Goal: Information Seeking & Learning: Learn about a topic

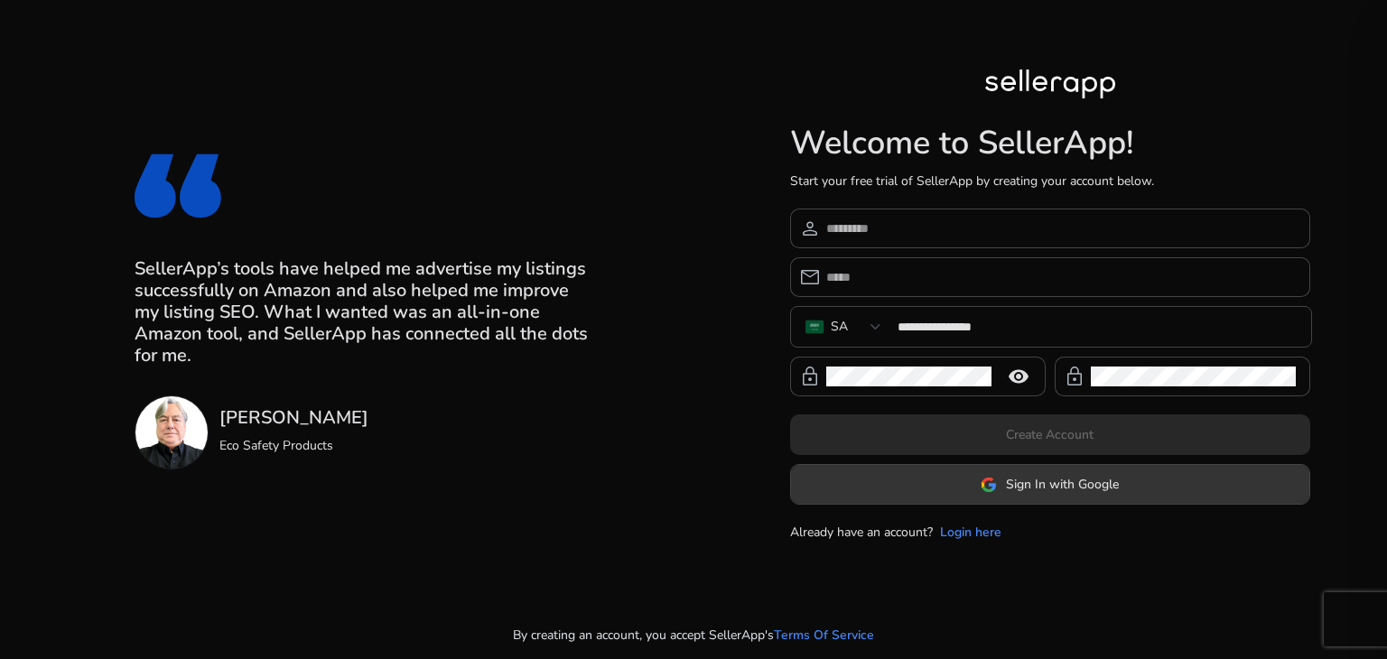
click at [1064, 491] on span "Sign In with Google" at bounding box center [1062, 484] width 113 height 19
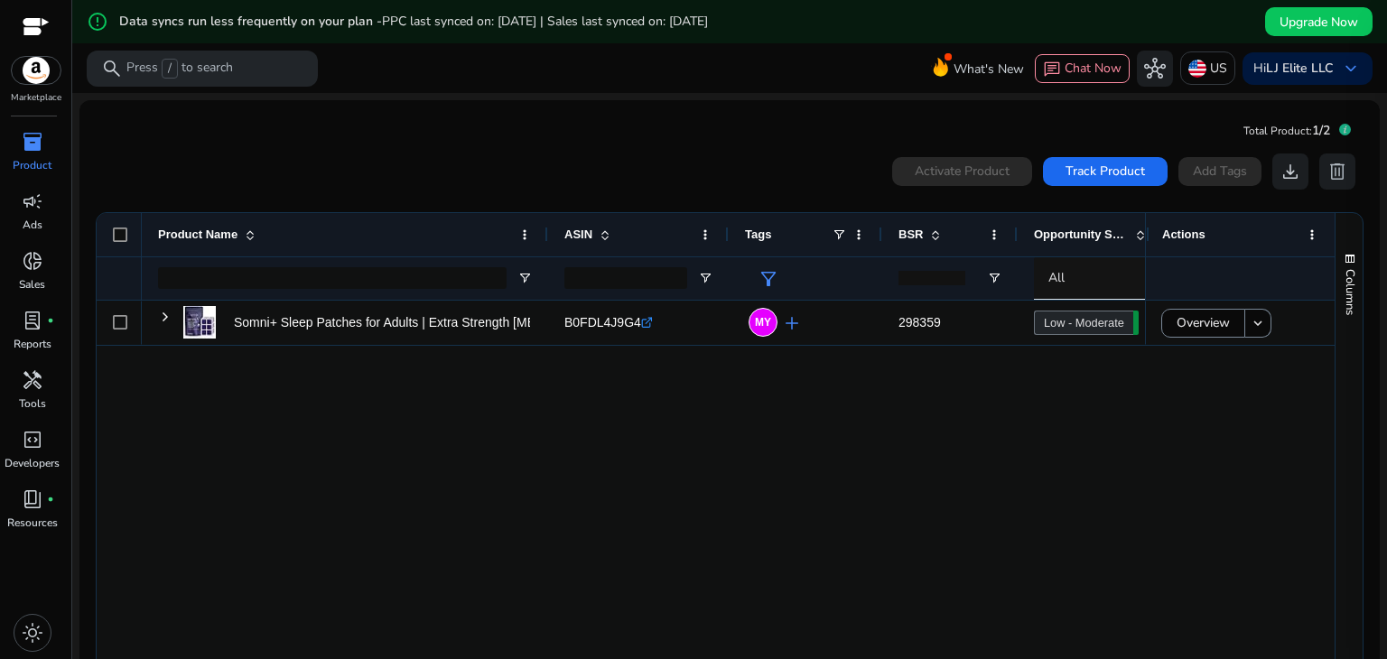
drag, startPoint x: 1138, startPoint y: 221, endPoint x: 1176, endPoint y: 225, distance: 38.1
click at [1176, 225] on div "Actions" at bounding box center [1240, 256] width 190 height 87
drag, startPoint x: 1138, startPoint y: 224, endPoint x: 1150, endPoint y: 224, distance: 12.6
click at [1150, 224] on div "Actions" at bounding box center [1241, 234] width 190 height 43
drag, startPoint x: 1139, startPoint y: 224, endPoint x: 1156, endPoint y: 224, distance: 17.2
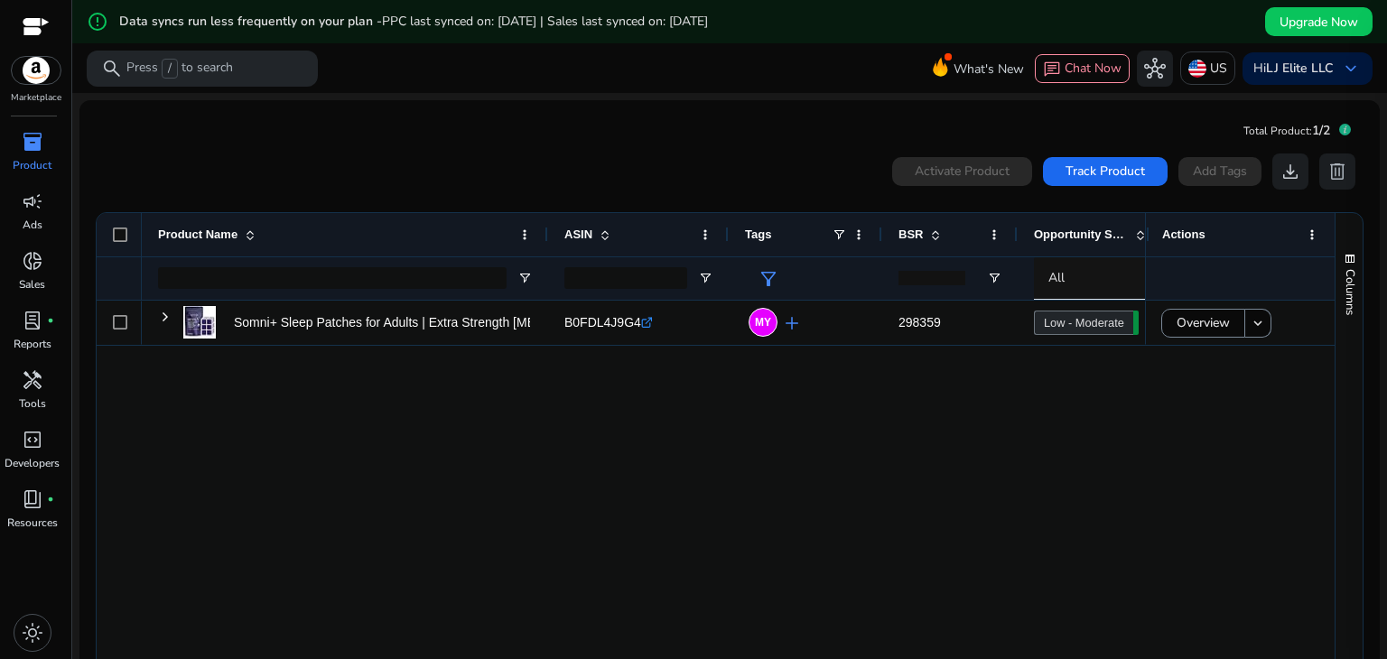
click at [1156, 224] on div "Actions" at bounding box center [1241, 234] width 190 height 43
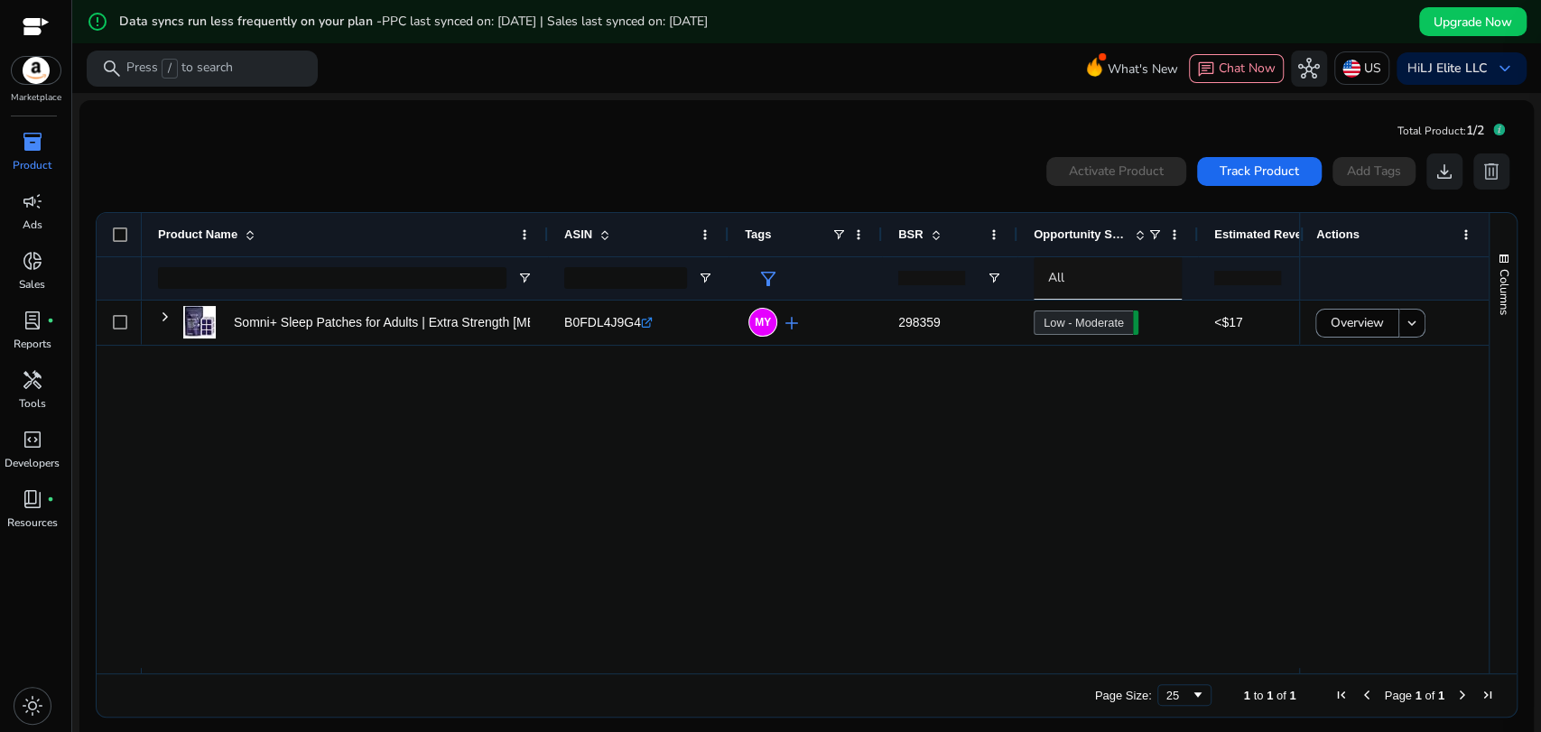
drag, startPoint x: 1386, startPoint y: 5, endPoint x: 1031, endPoint y: 454, distance: 572.8
click at [1031, 454] on div "Somni+ Sleep Patches for Adults | Extra Strength [MEDICAL_DATA] Sleep... B0FDL4…" at bounding box center [721, 484] width 1158 height 367
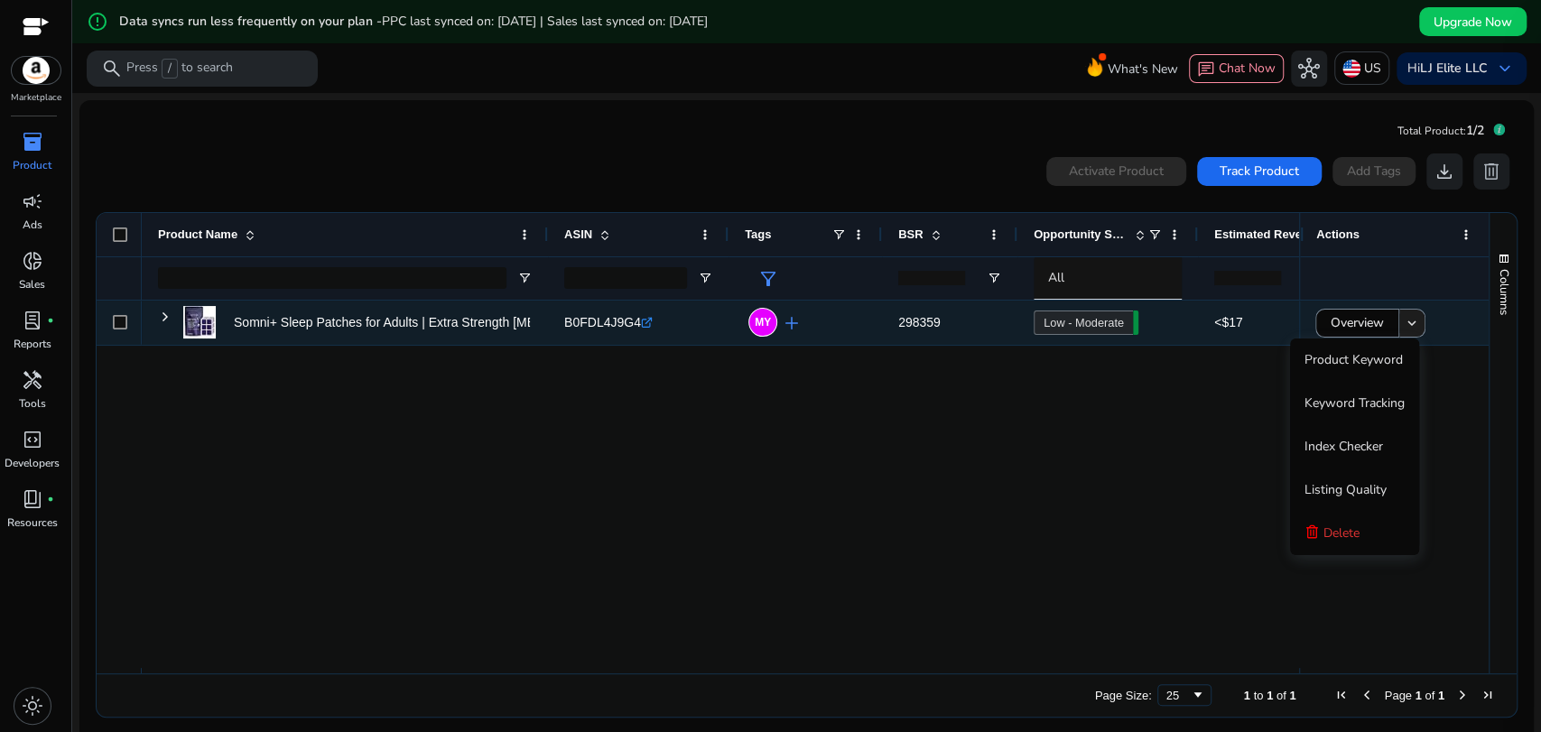
click at [1386, 328] on mat-icon "keyboard_arrow_down" at bounding box center [1412, 323] width 16 height 16
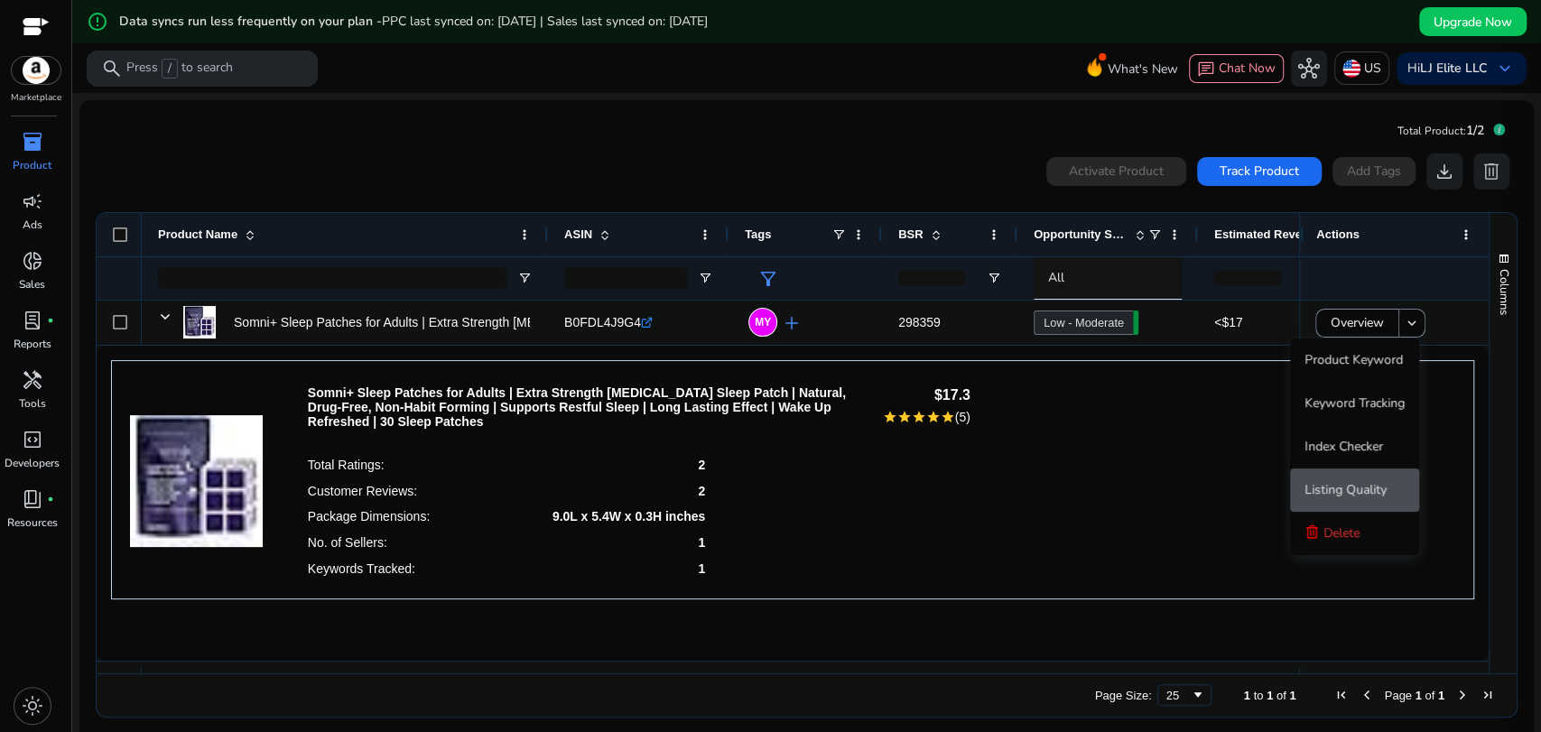
click at [1336, 485] on span "Listing Quality" at bounding box center [1346, 489] width 82 height 17
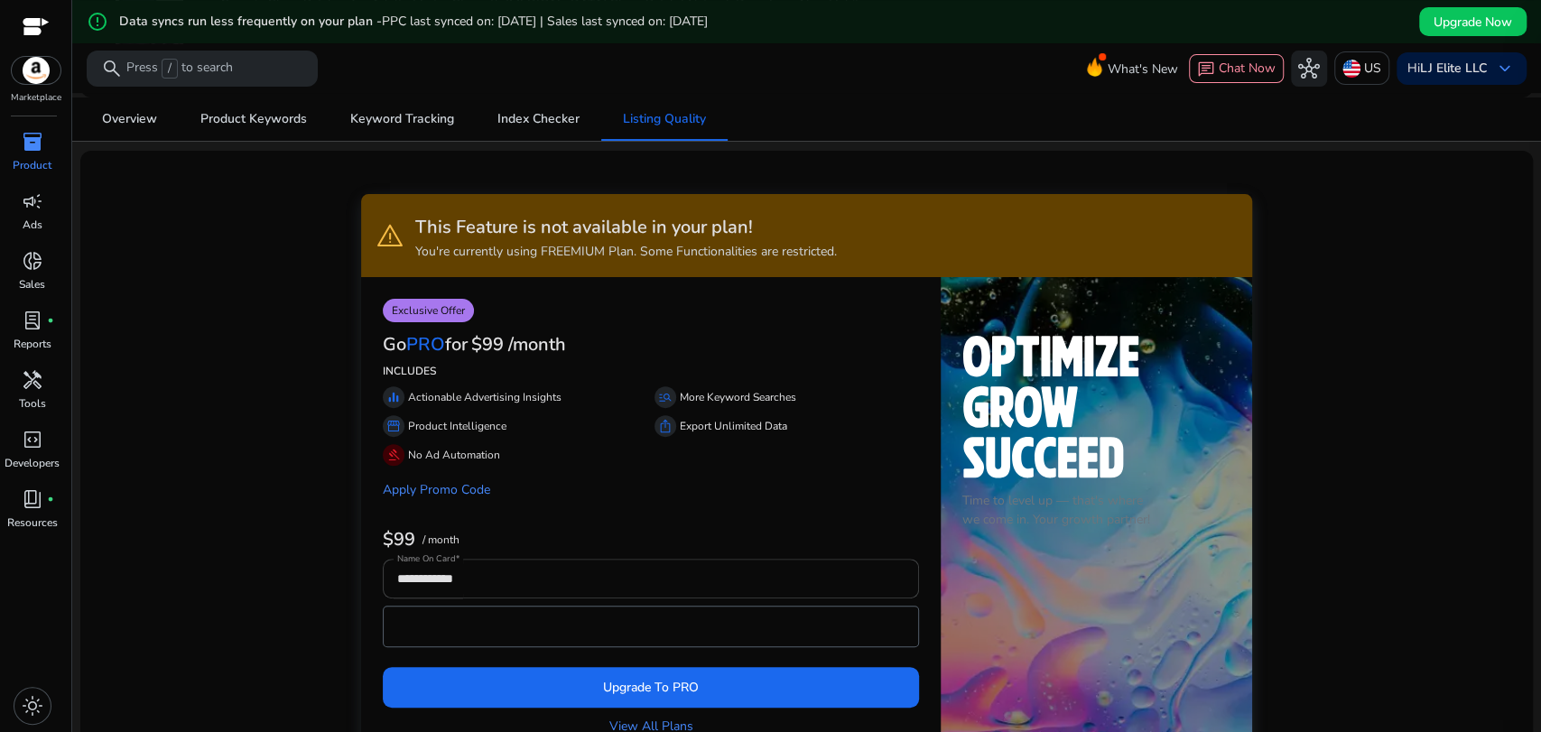
scroll to position [301, 0]
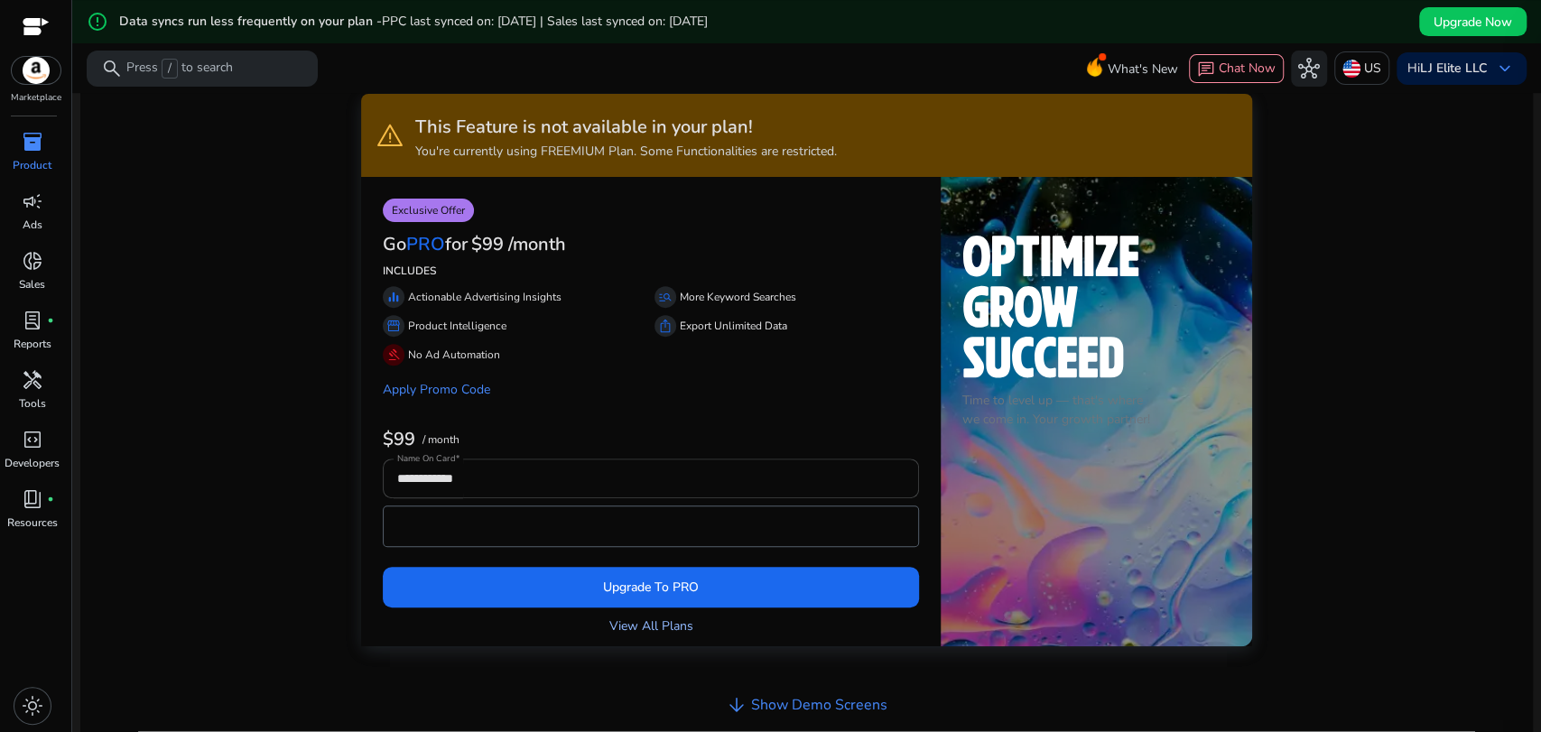
click at [636, 621] on link "View All Plans" at bounding box center [651, 626] width 84 height 19
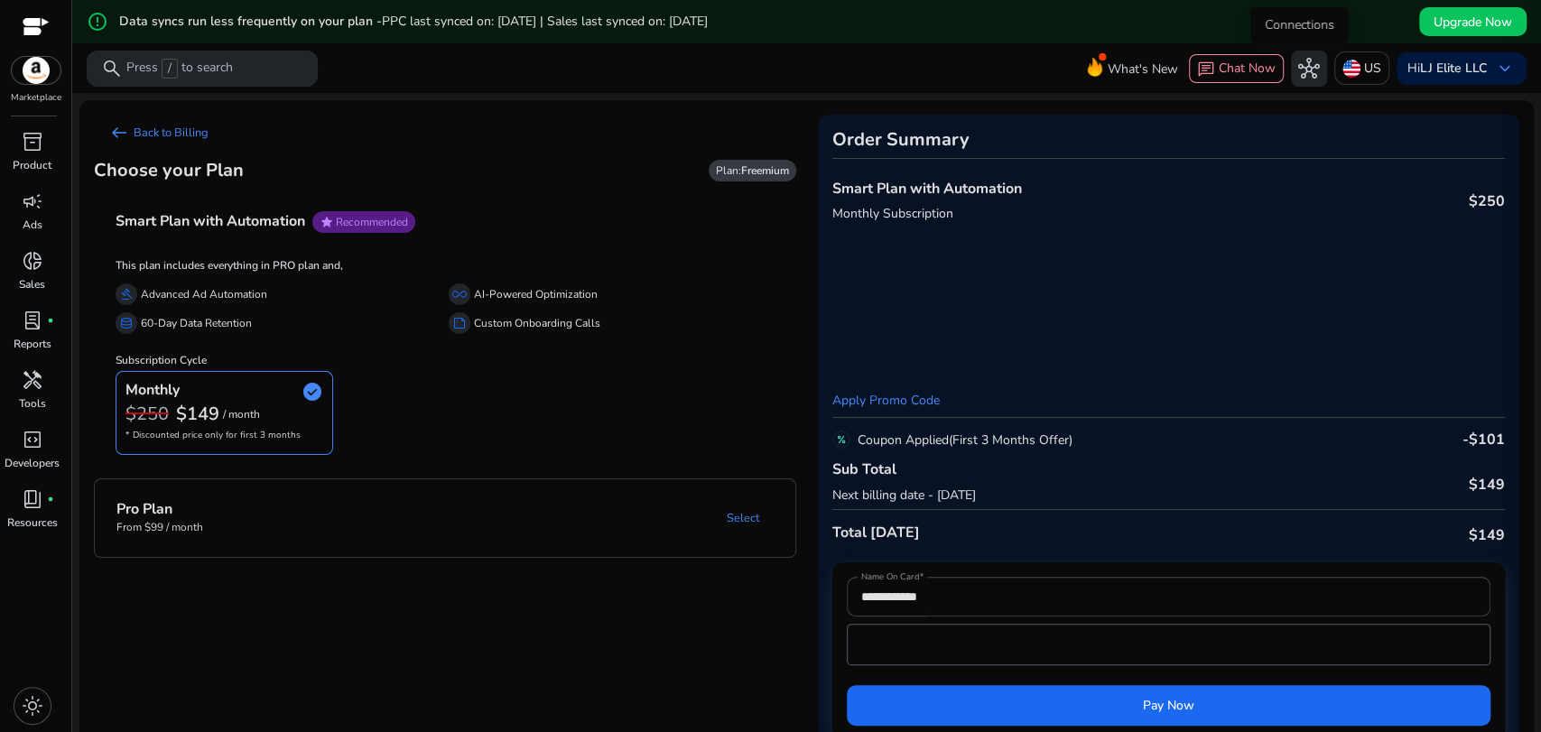
click at [1298, 74] on span "hub" at bounding box center [1309, 69] width 22 height 22
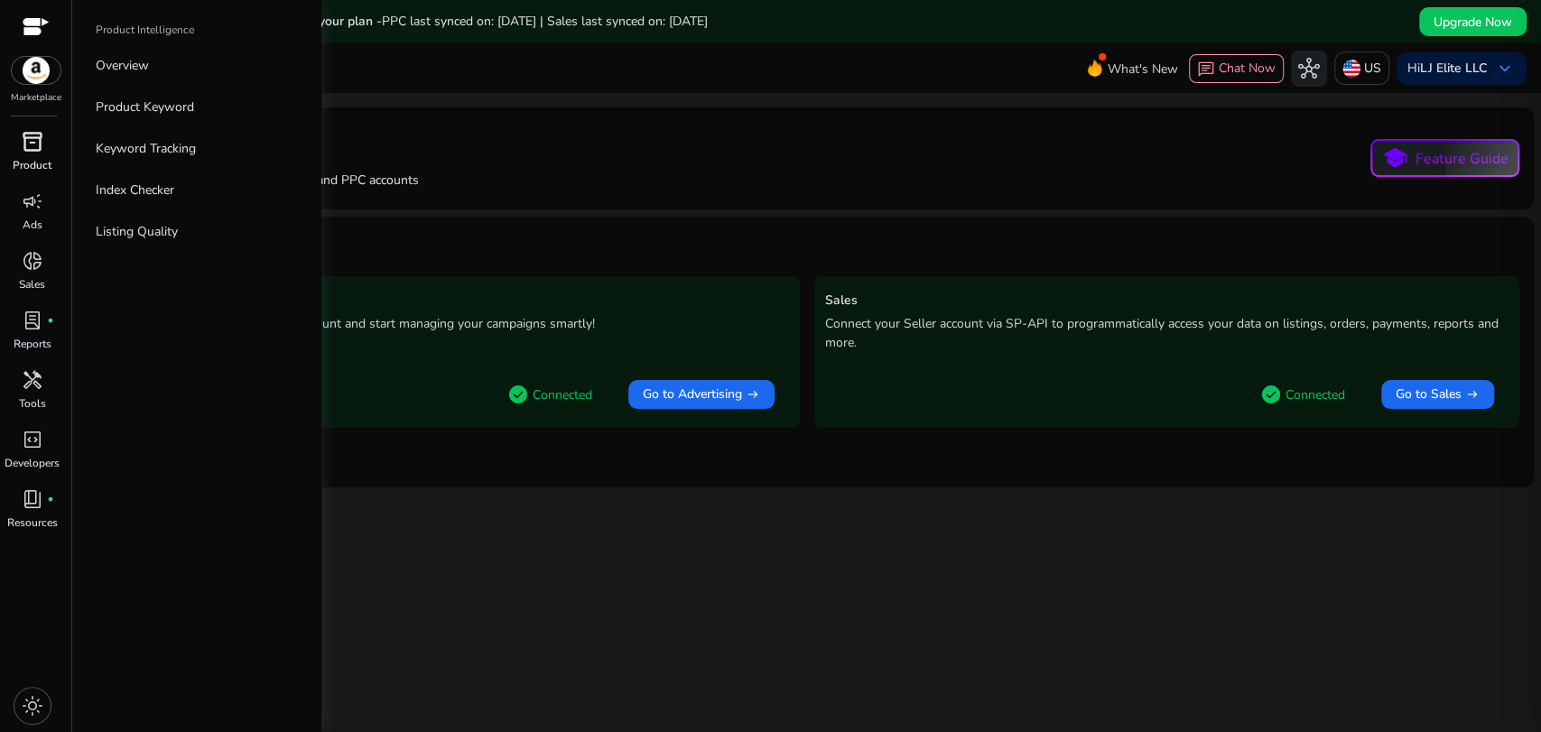
click at [37, 153] on span "inventory_2" at bounding box center [33, 142] width 22 height 22
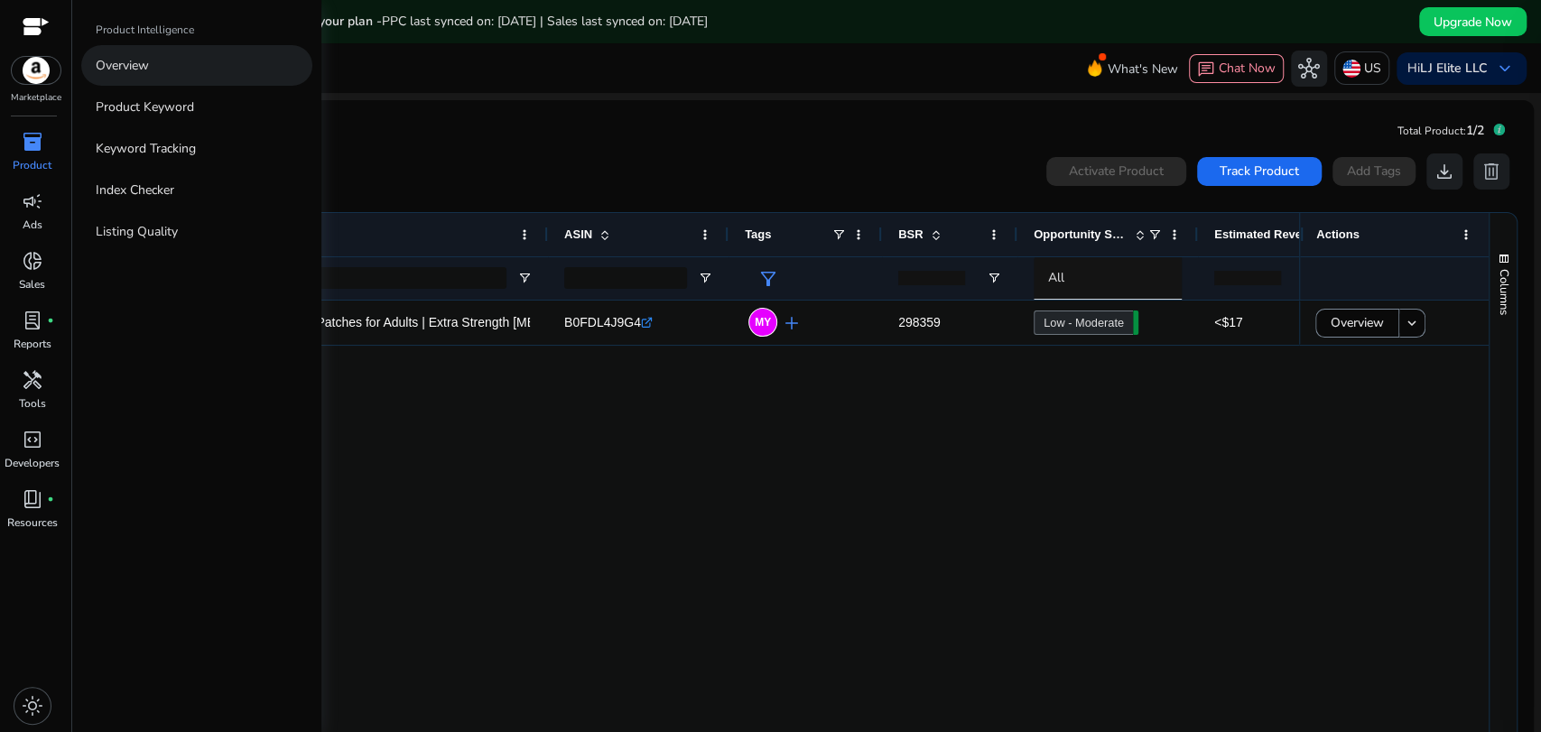
click at [142, 63] on p "Overview" at bounding box center [122, 65] width 53 height 19
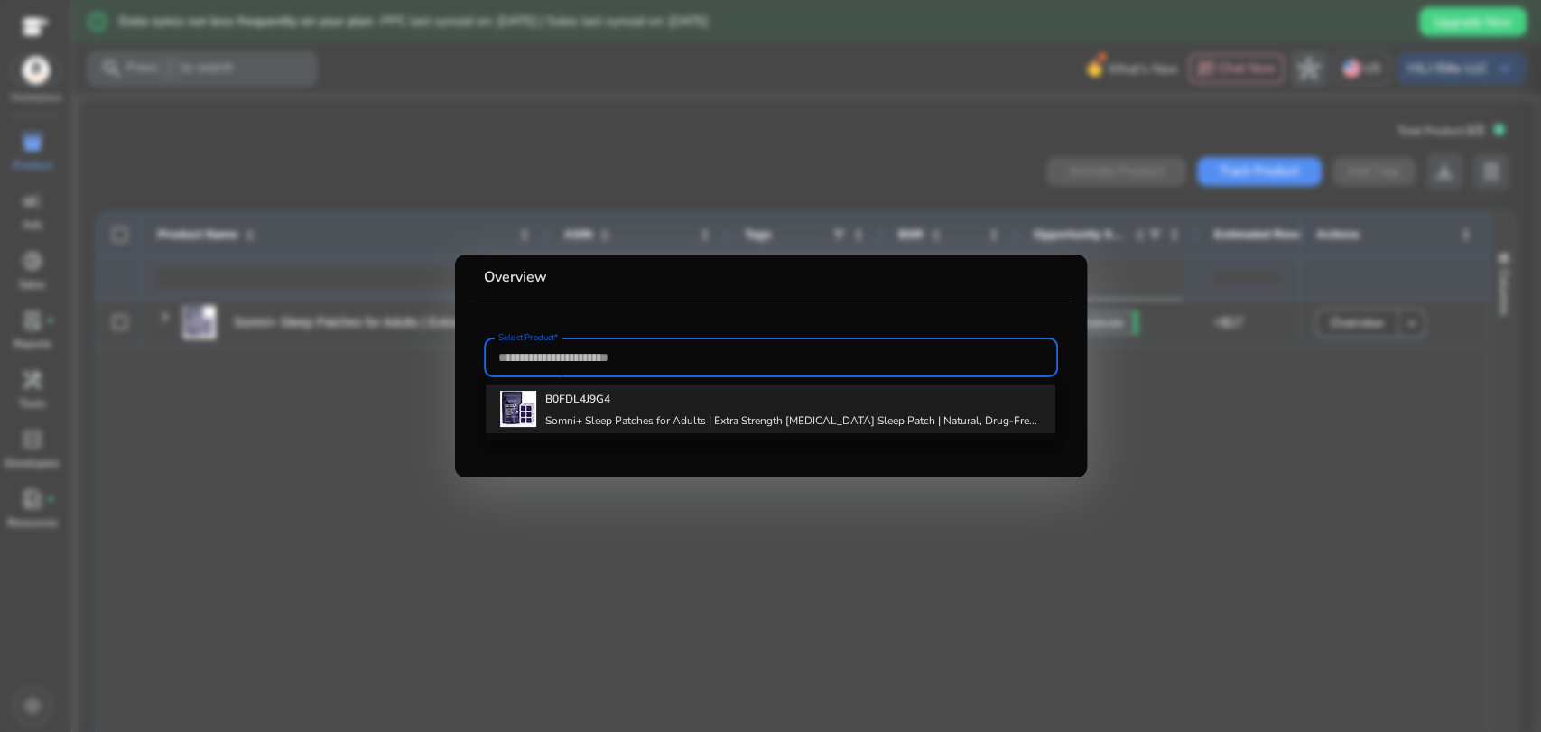
click at [577, 416] on h4 "Somni+ Sleep Patches for Adults | Extra Strength [MEDICAL_DATA] Sleep Patch | N…" at bounding box center [791, 421] width 492 height 14
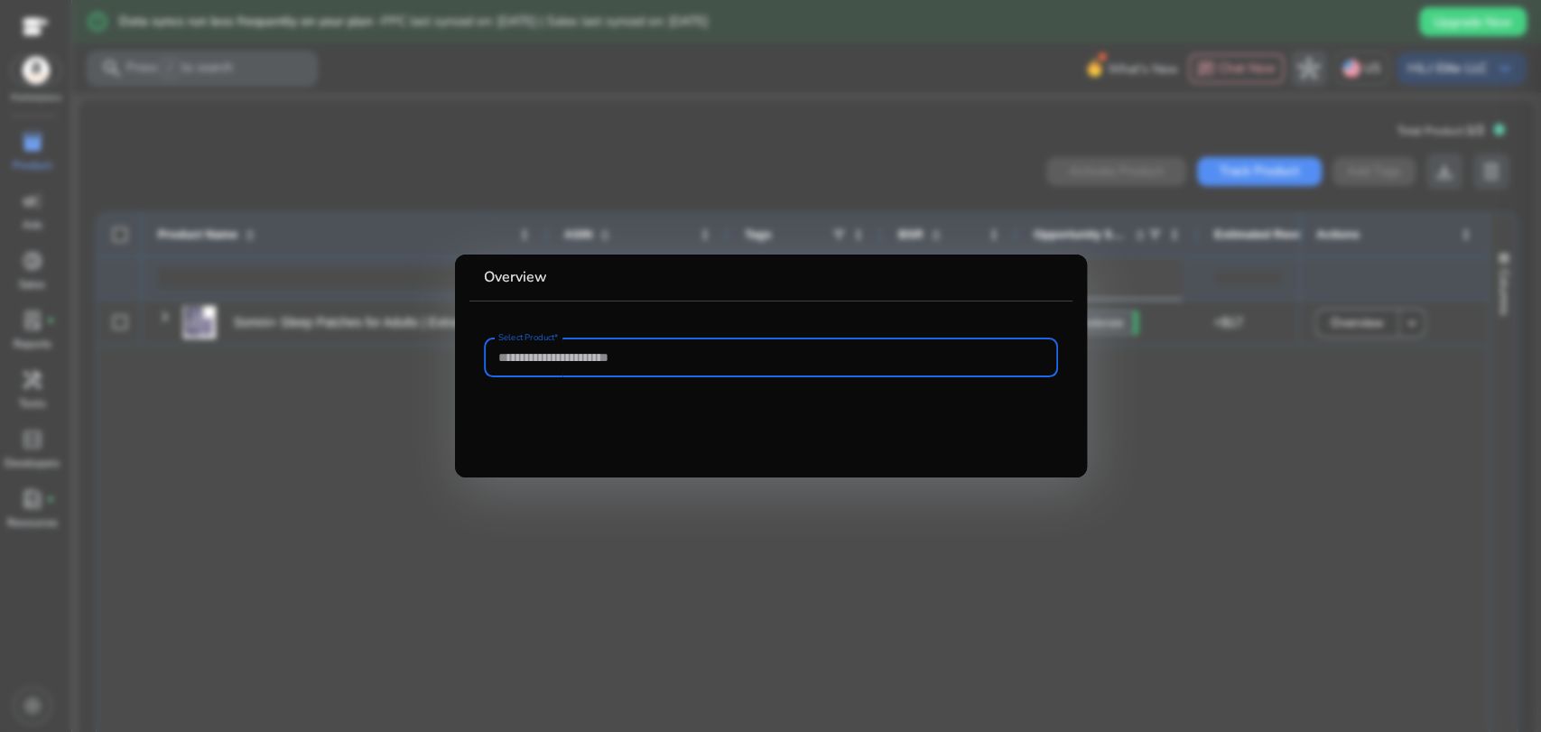
type input "**********"
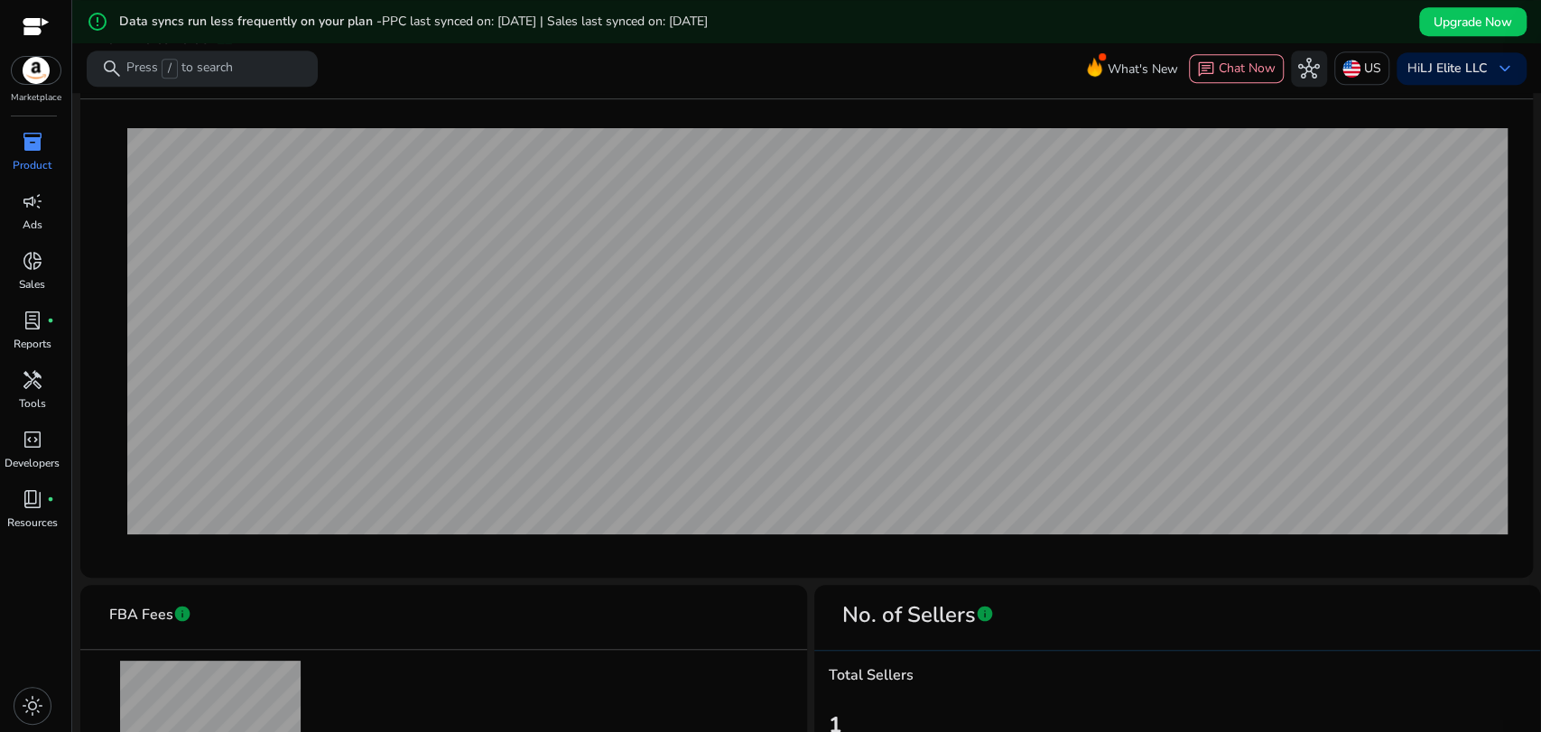
scroll to position [500, 0]
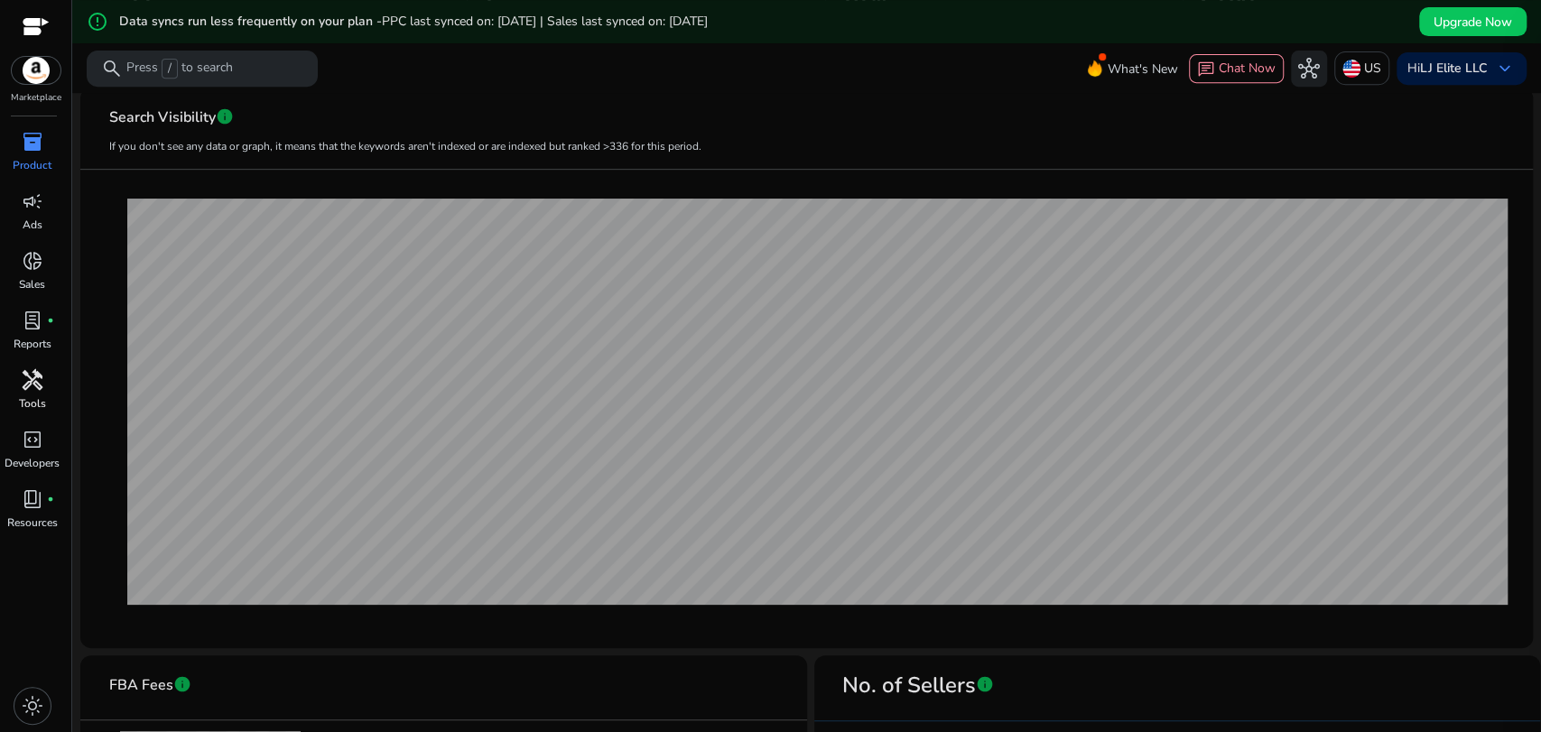
click at [43, 386] on div "handyman" at bounding box center [32, 380] width 51 height 29
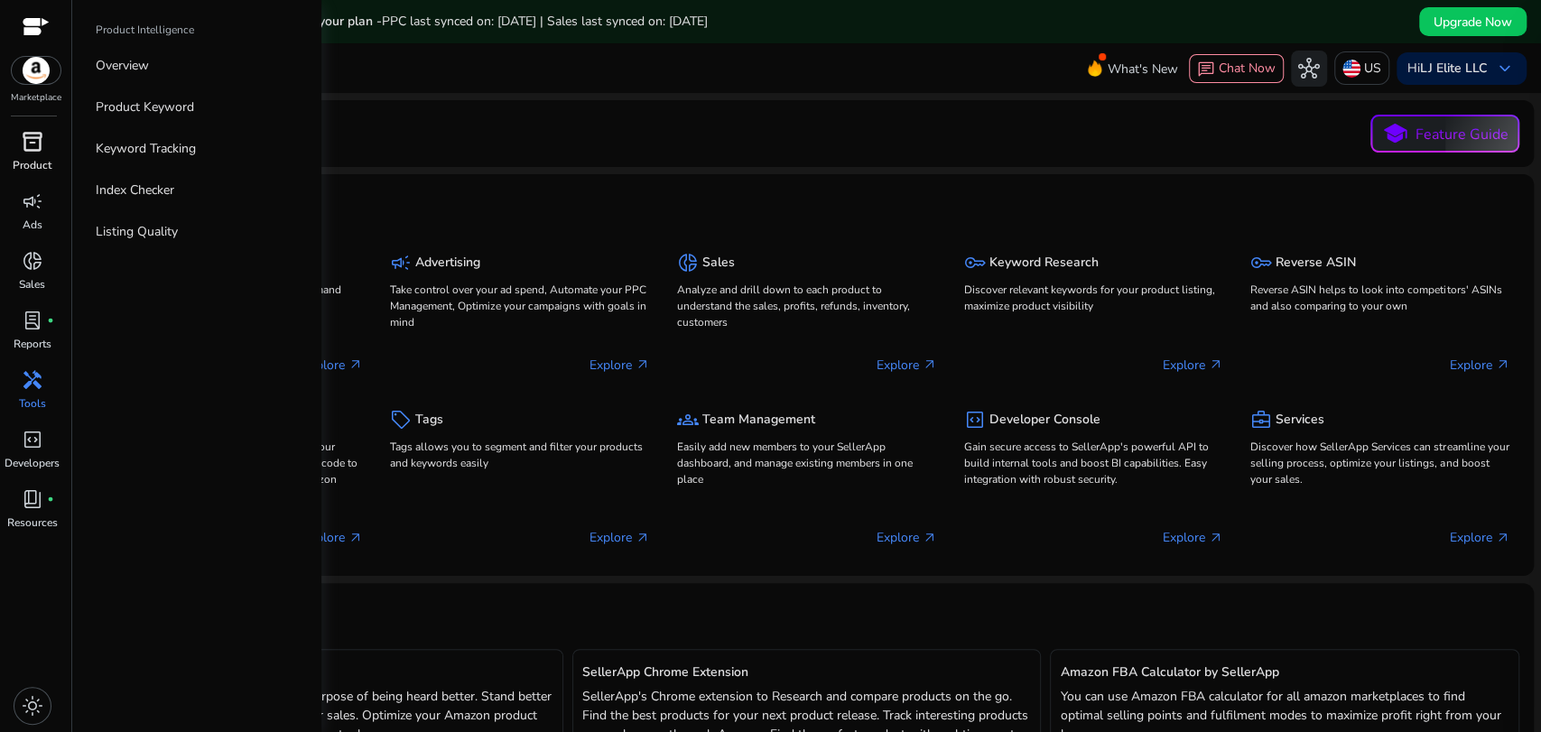
click at [22, 150] on span "inventory_2" at bounding box center [33, 142] width 22 height 22
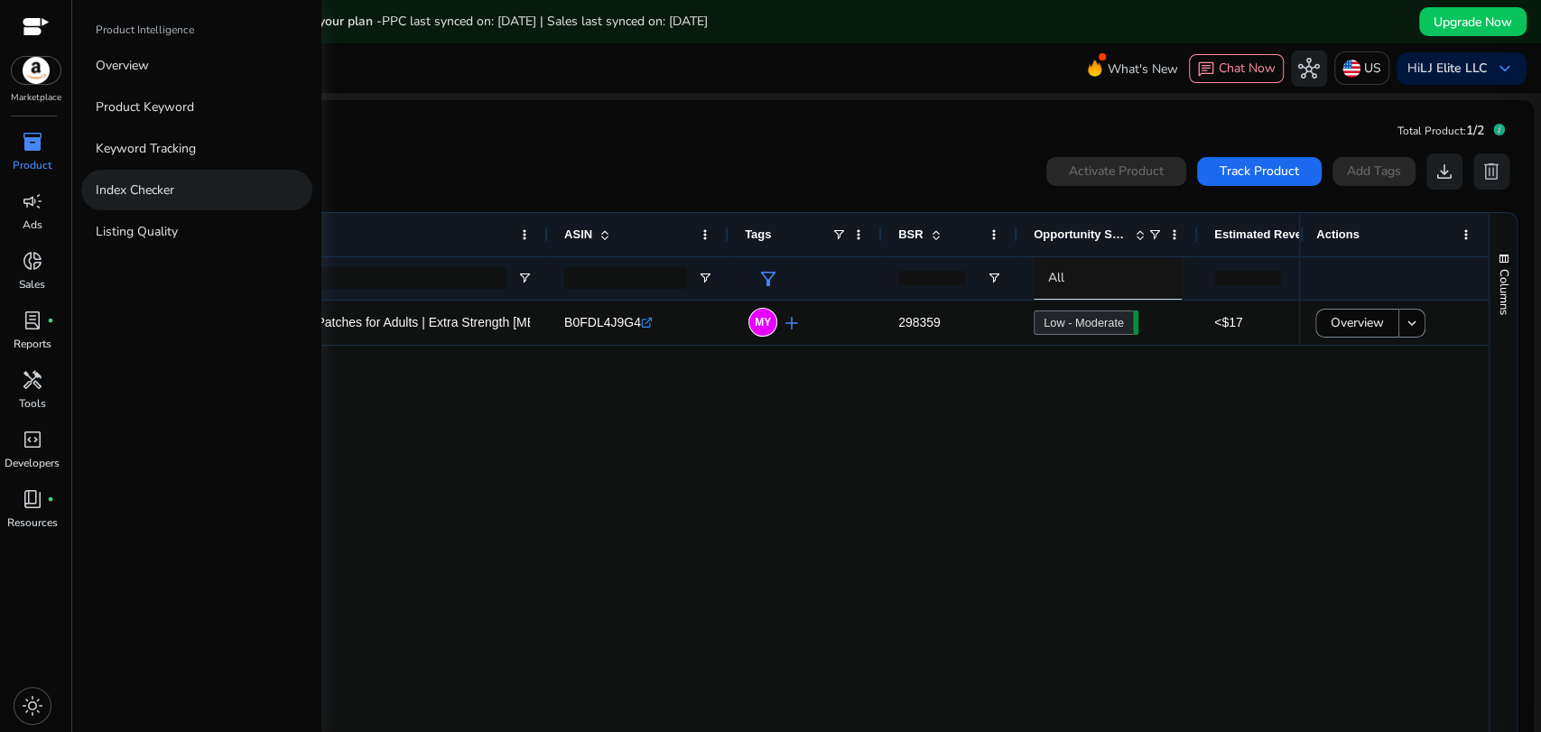
click at [150, 193] on p "Index Checker" at bounding box center [135, 190] width 79 height 19
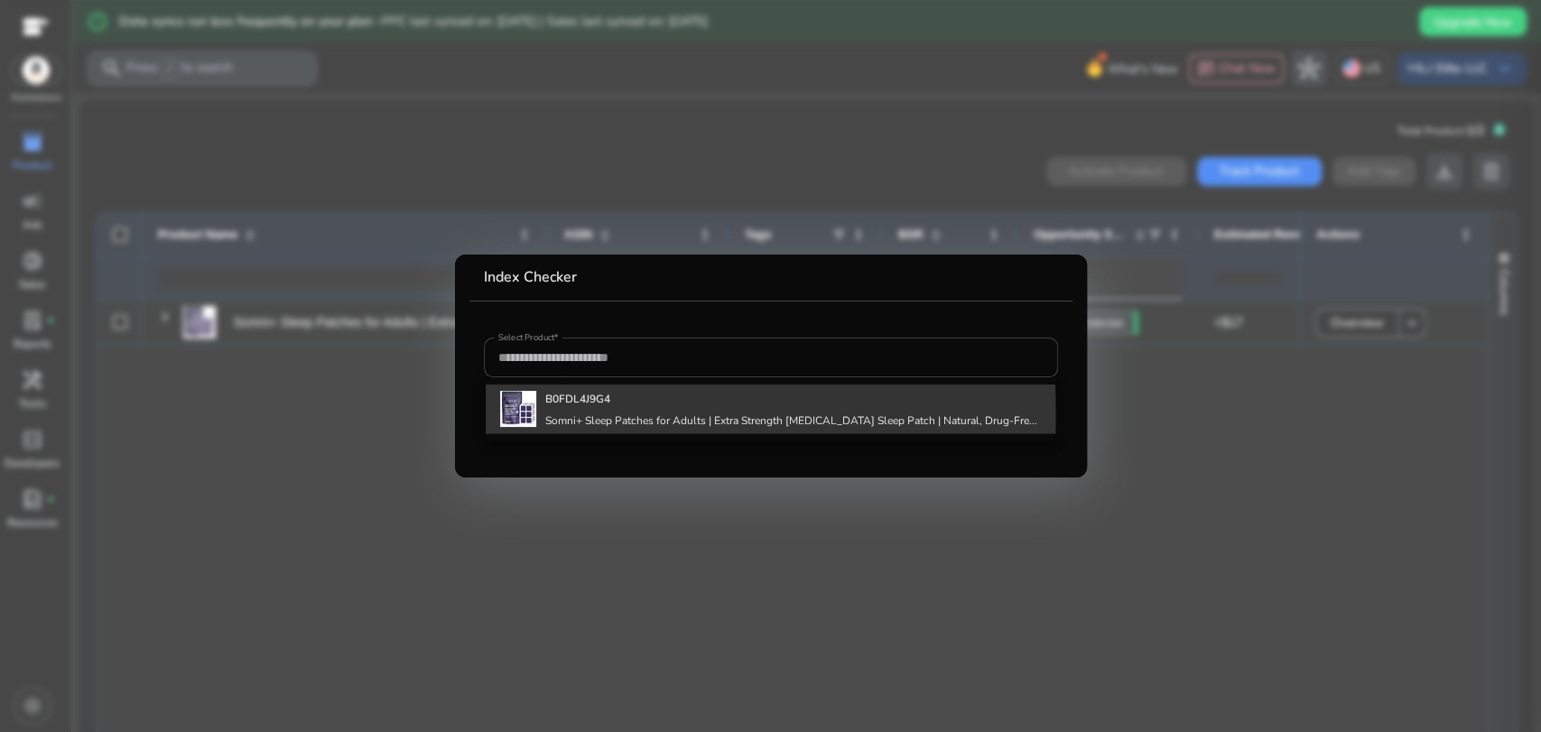
click at [581, 416] on h4 "Somni+ Sleep Patches for Adults | Extra Strength [MEDICAL_DATA] Sleep Patch | N…" at bounding box center [791, 421] width 492 height 14
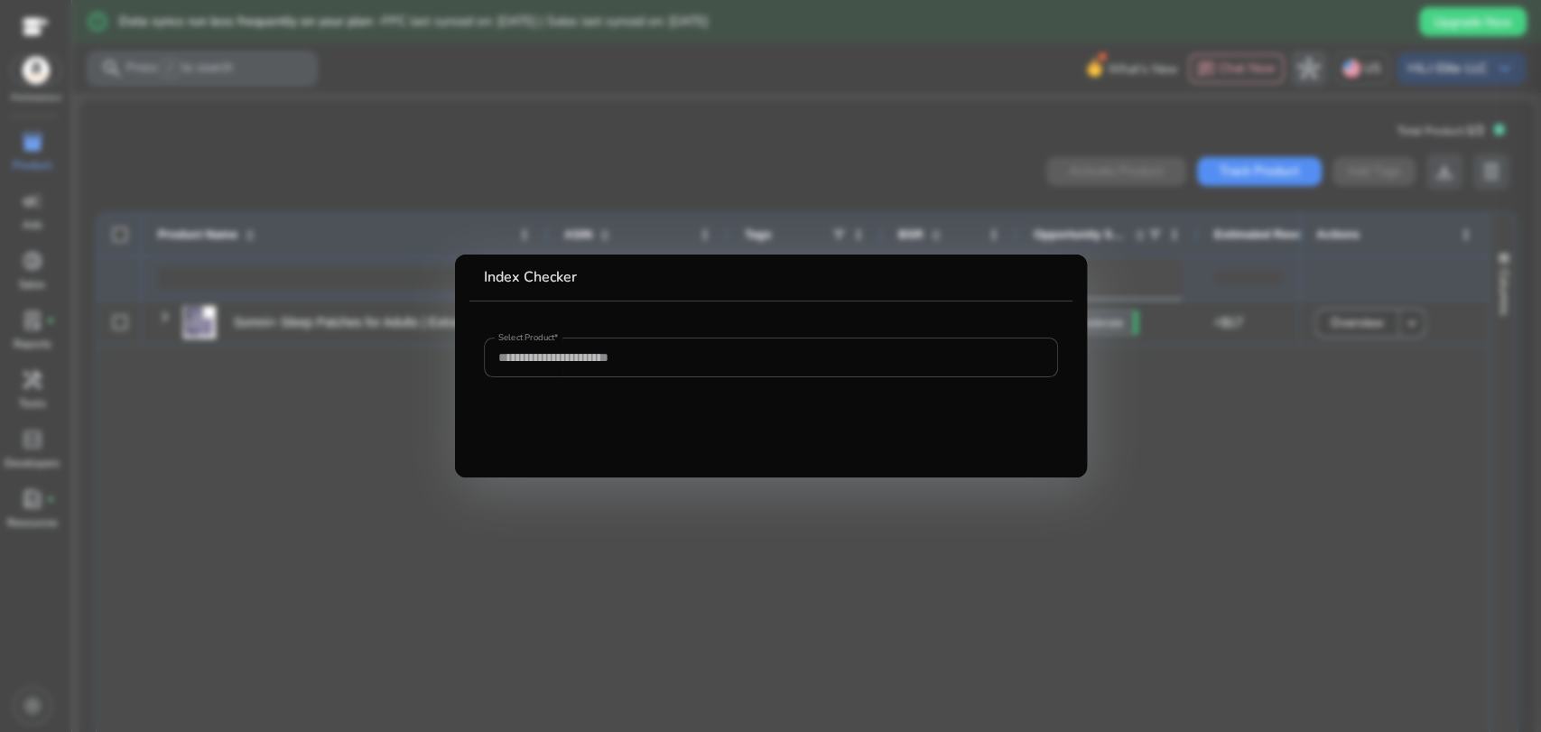
type input "**********"
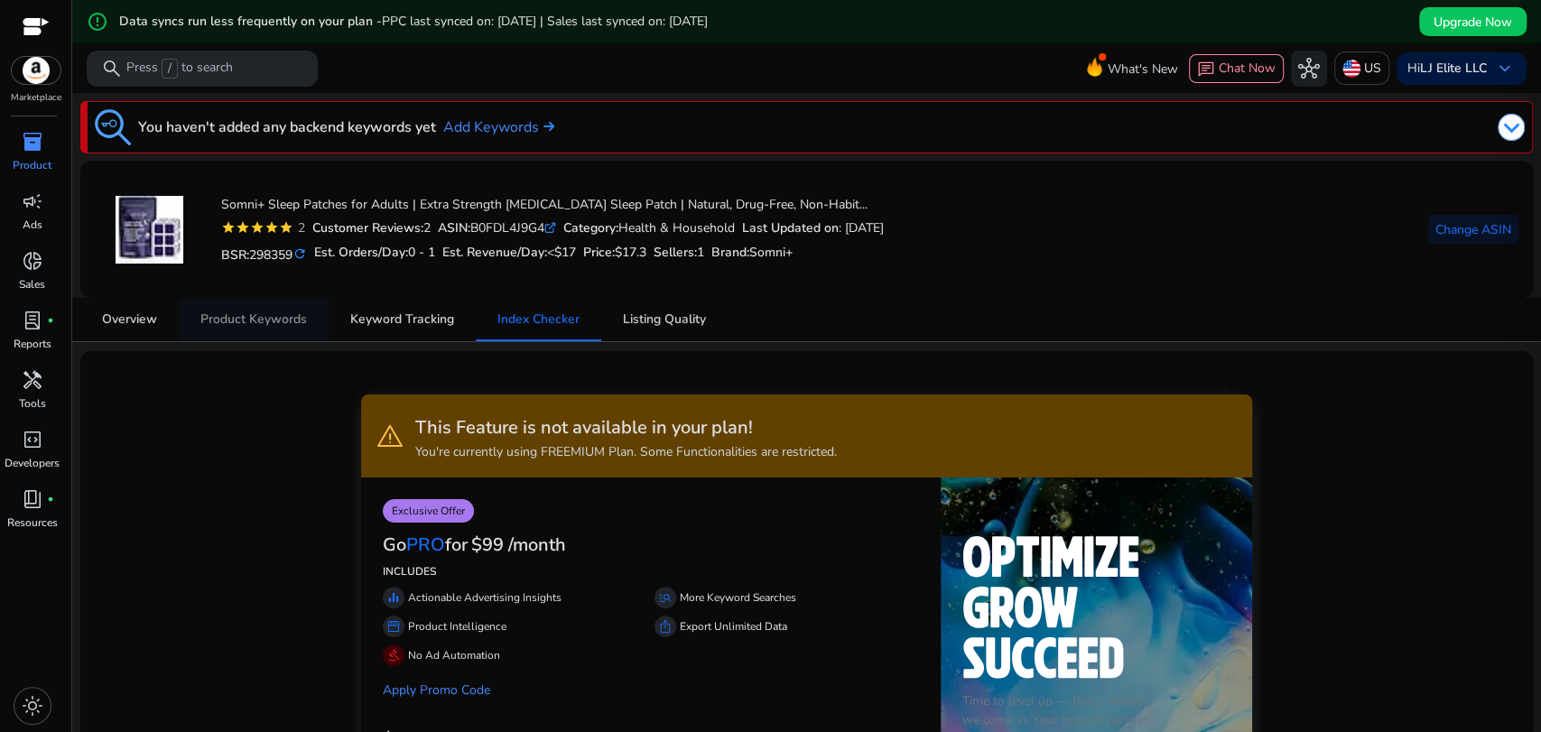
click at [256, 325] on span "Product Keywords" at bounding box center [253, 319] width 107 height 13
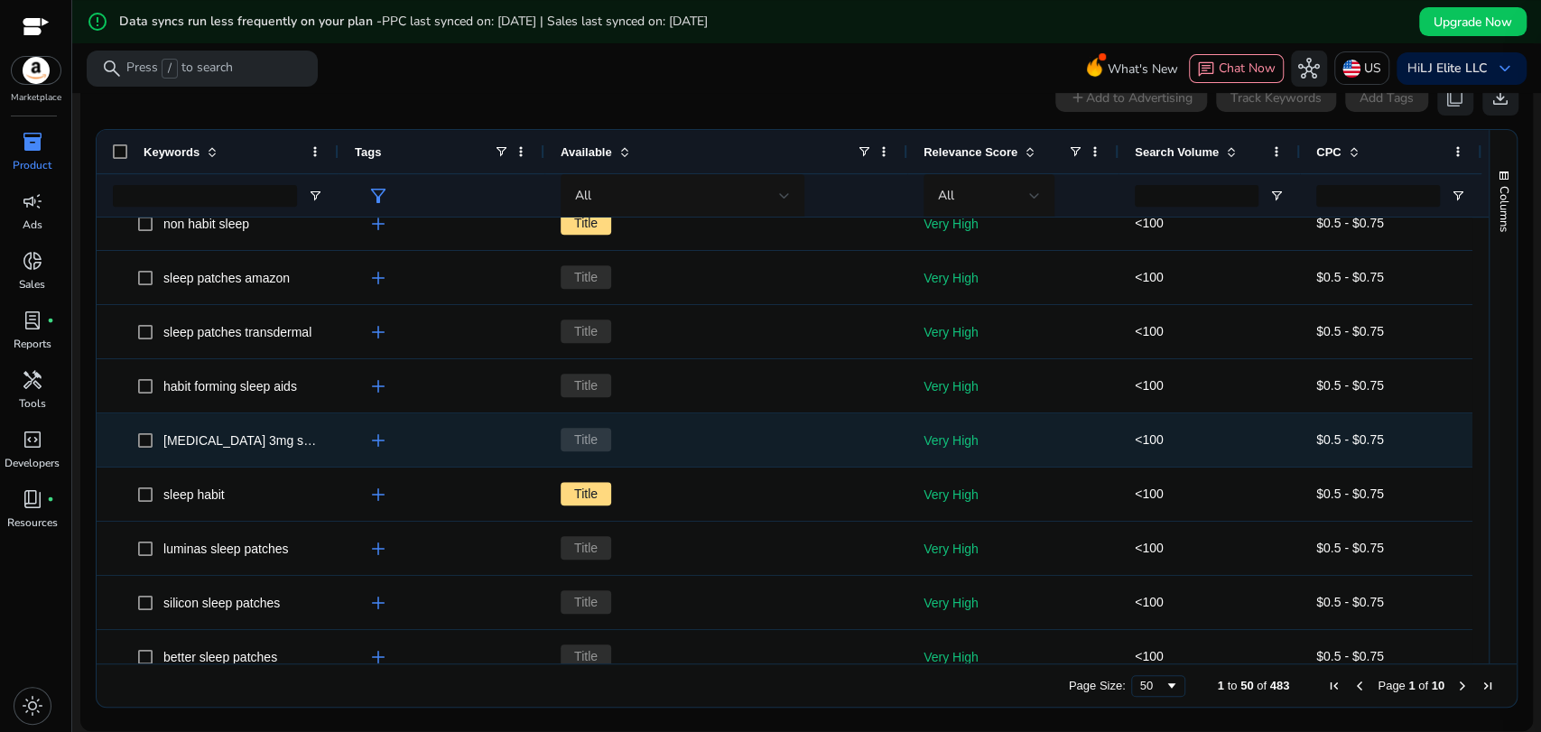
scroll to position [997, 0]
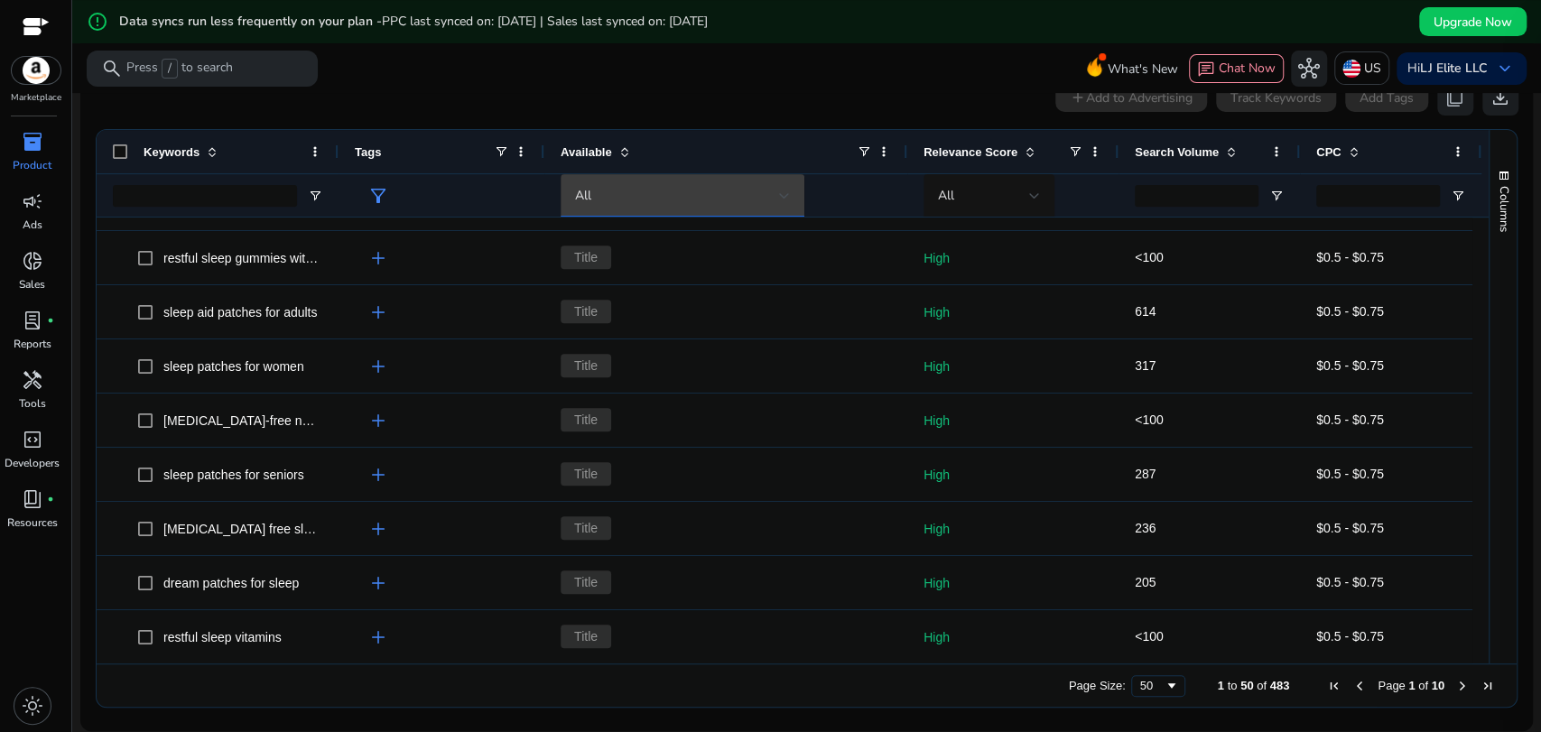
click at [691, 196] on div "All" at bounding box center [677, 196] width 204 height 20
click at [691, 196] on div at bounding box center [770, 366] width 1541 height 732
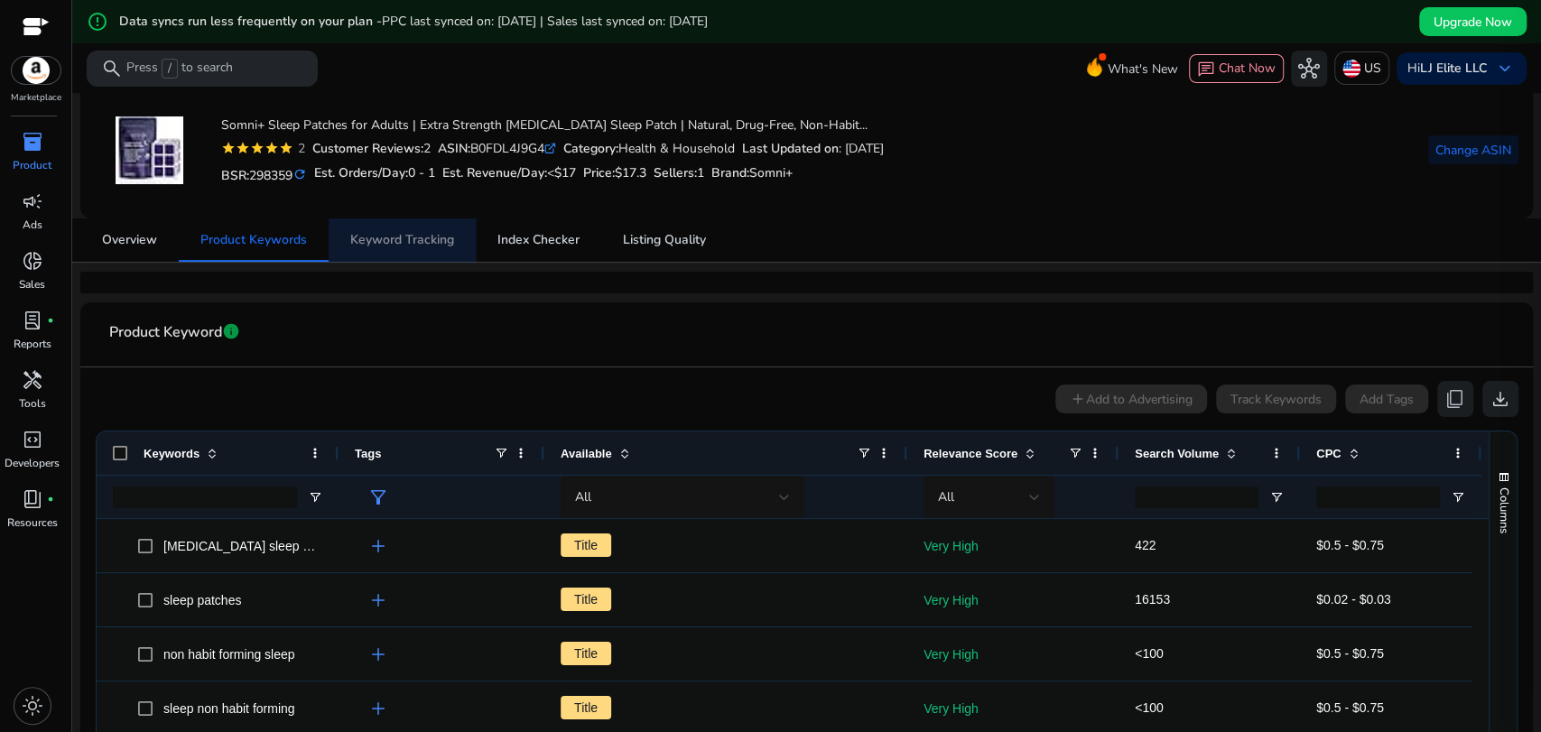
click at [425, 241] on span "Keyword Tracking" at bounding box center [402, 240] width 104 height 13
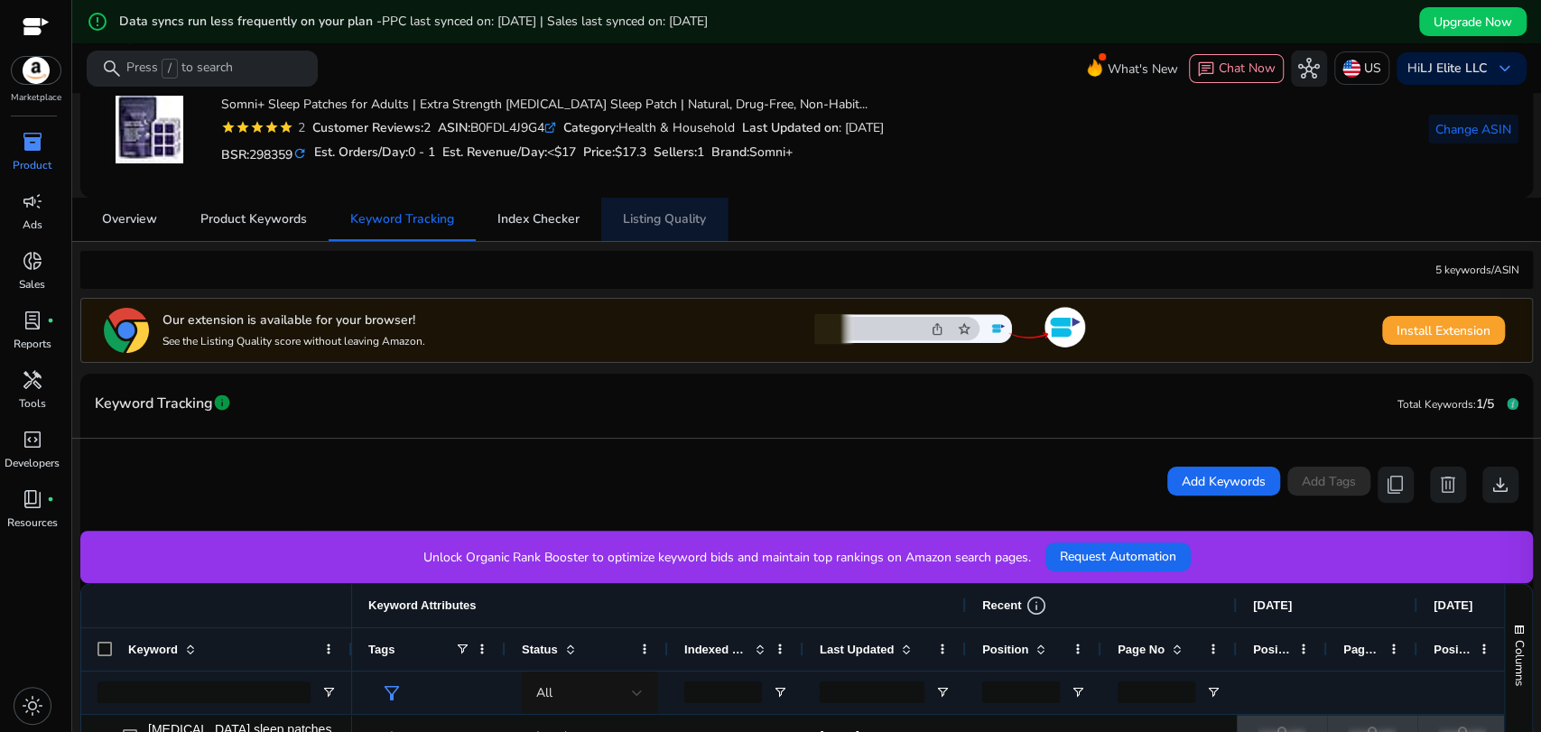
click at [659, 221] on span "Listing Quality" at bounding box center [664, 219] width 83 height 13
